Goal: Check status

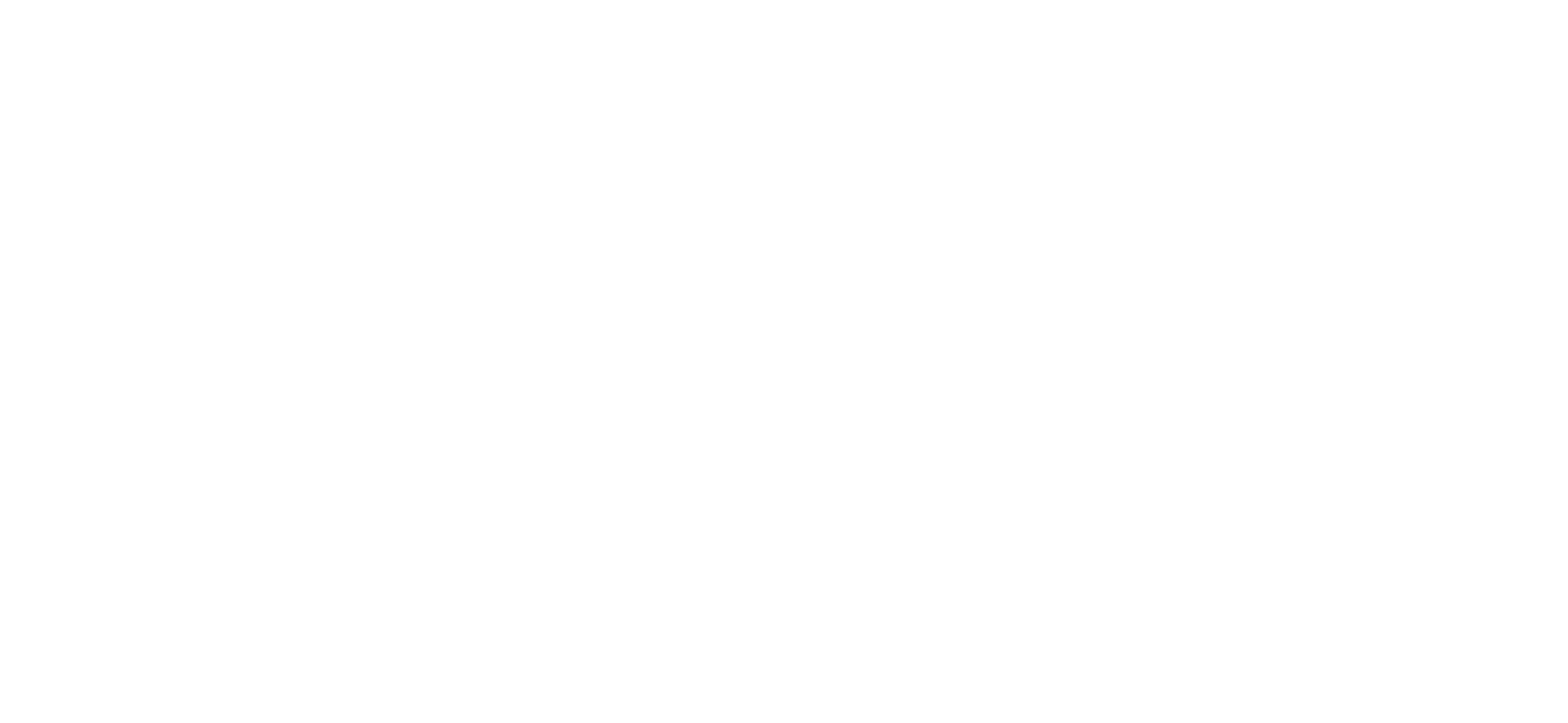
click at [131, 0] on html at bounding box center [784, 0] width 1568 height 0
